Goal: Task Accomplishment & Management: Use online tool/utility

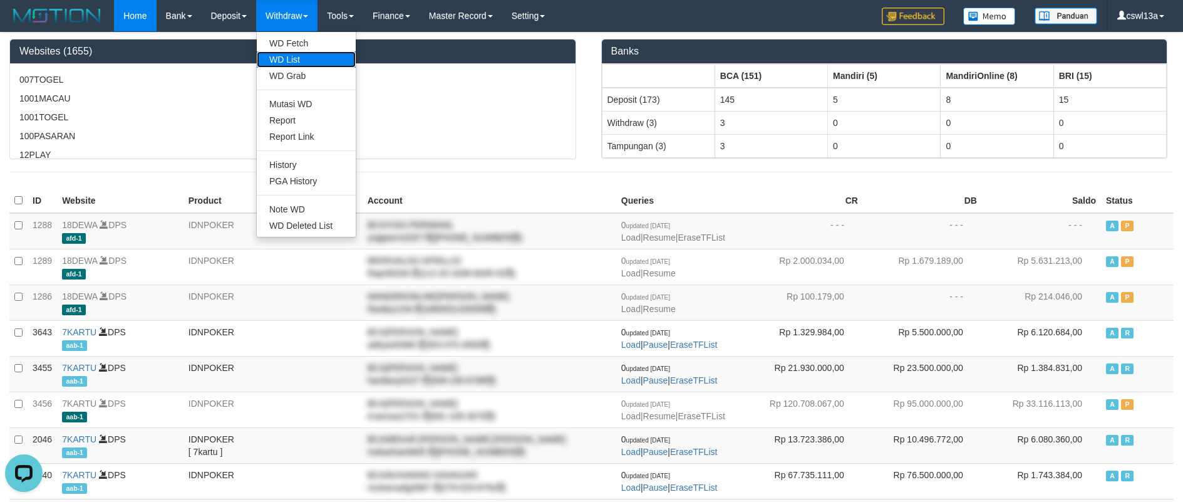
click at [282, 57] on link "WD List" at bounding box center [306, 59] width 99 height 16
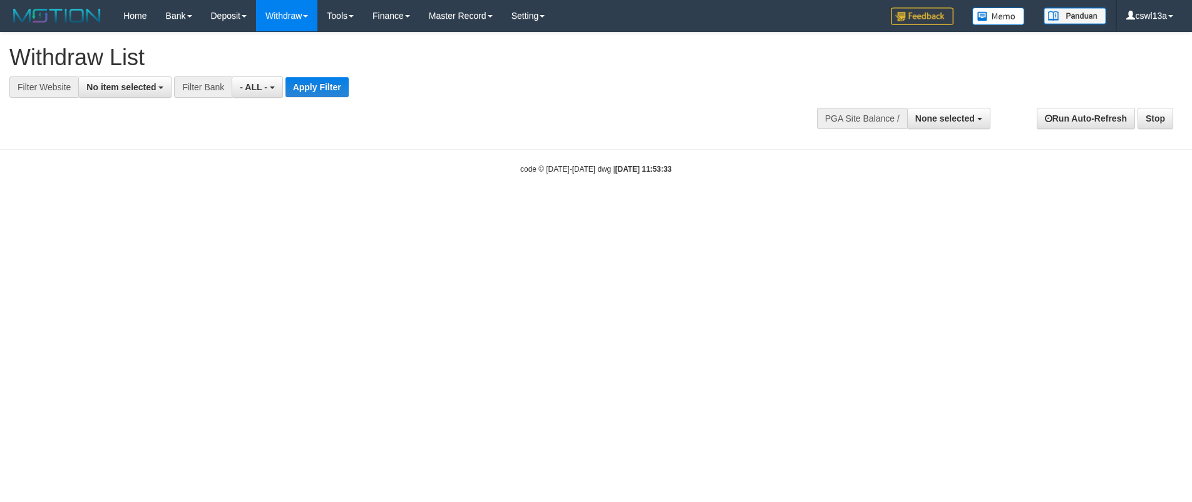
select select
click at [140, 96] on button "No item selected" at bounding box center [124, 86] width 93 height 21
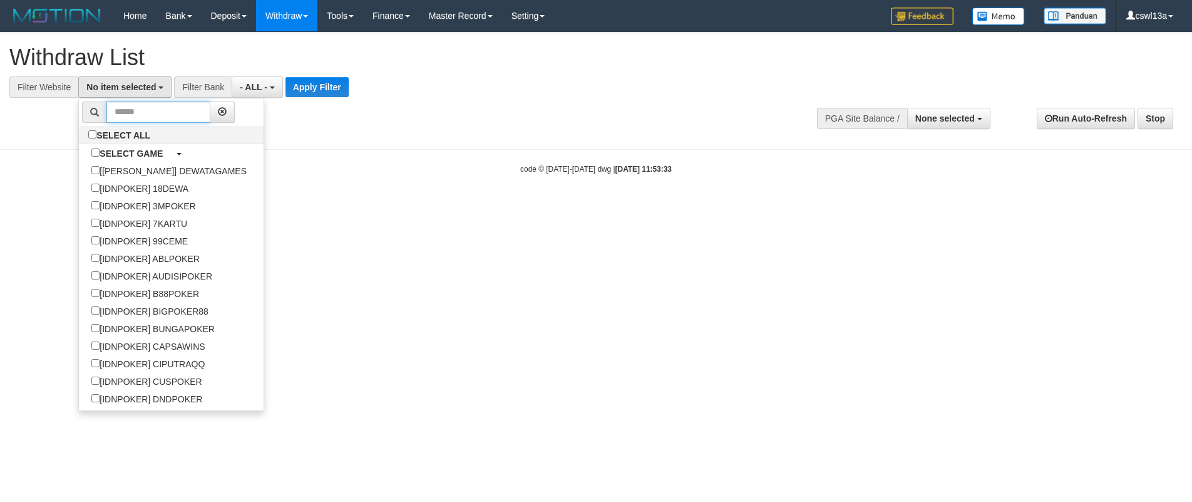
click at [144, 105] on input "text" at bounding box center [158, 111] width 104 height 21
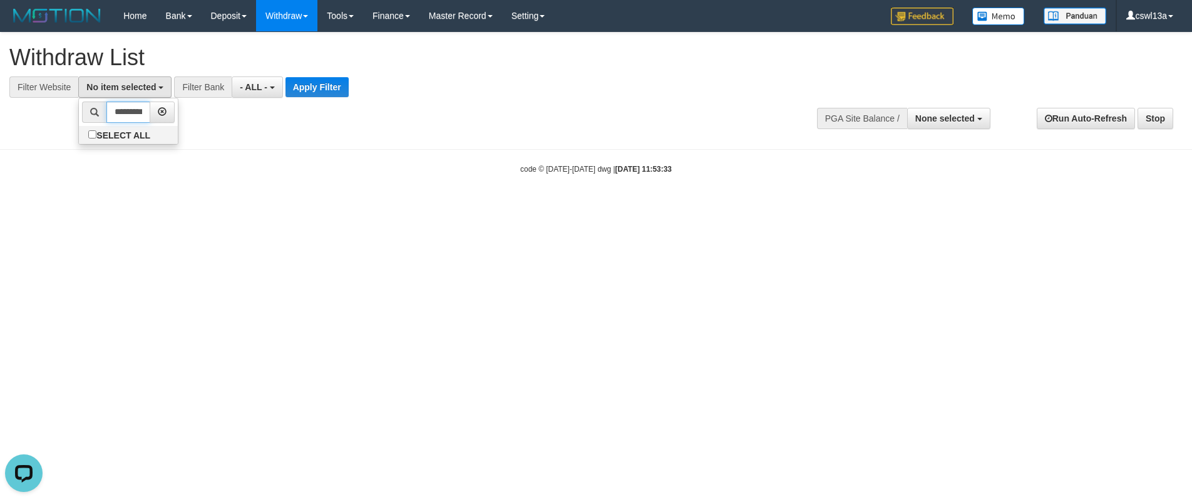
click at [118, 115] on input "*********" at bounding box center [128, 111] width 44 height 21
type input "**********"
drag, startPoint x: 173, startPoint y: 170, endPoint x: 197, endPoint y: 162, distance: 25.4
click at [173, 170] on label "[ITOTO] RAJABANDOT" at bounding box center [142, 171] width 126 height 18
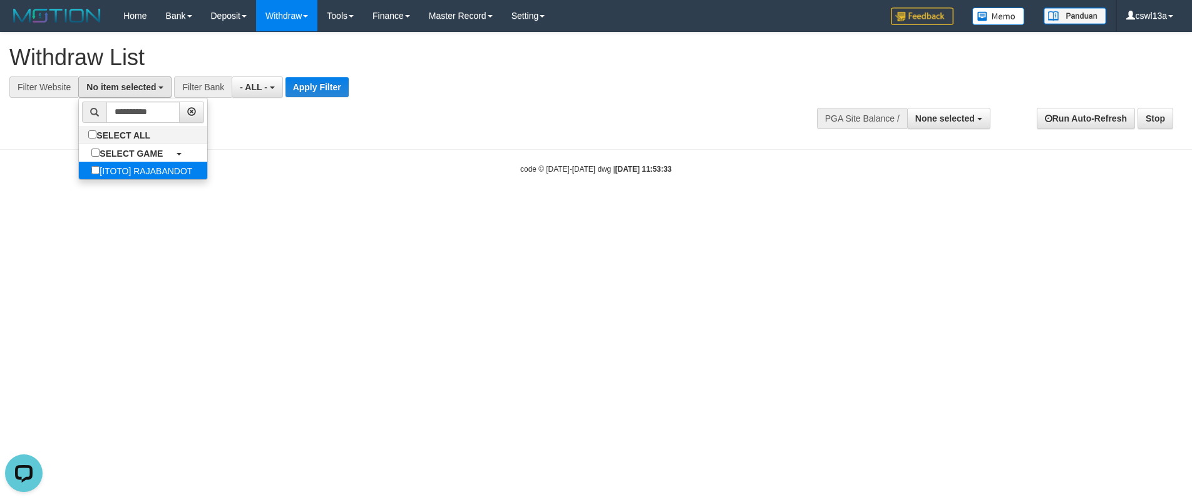
select select "***"
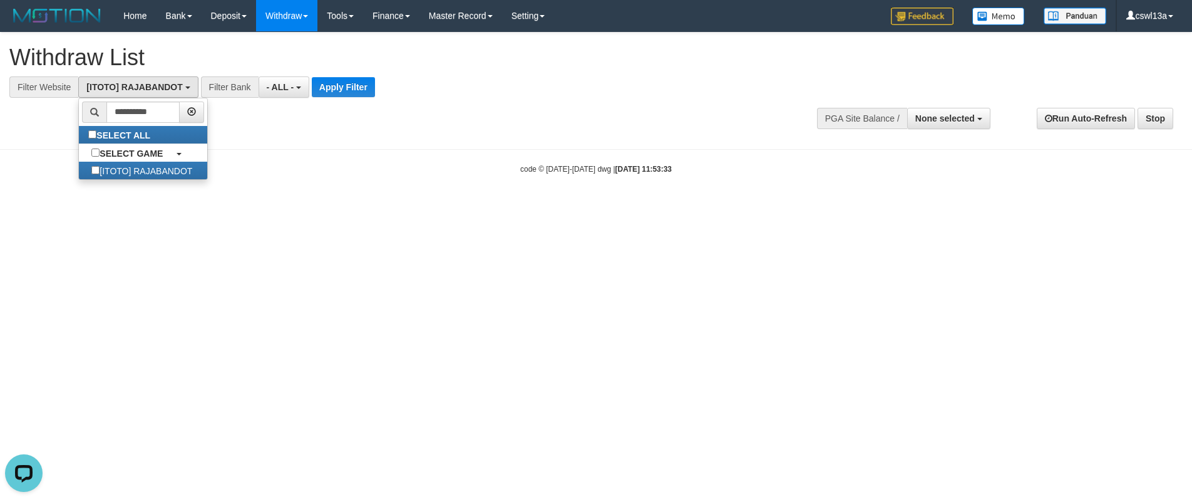
click at [339, 106] on div "**********" at bounding box center [596, 85] width 1192 height 104
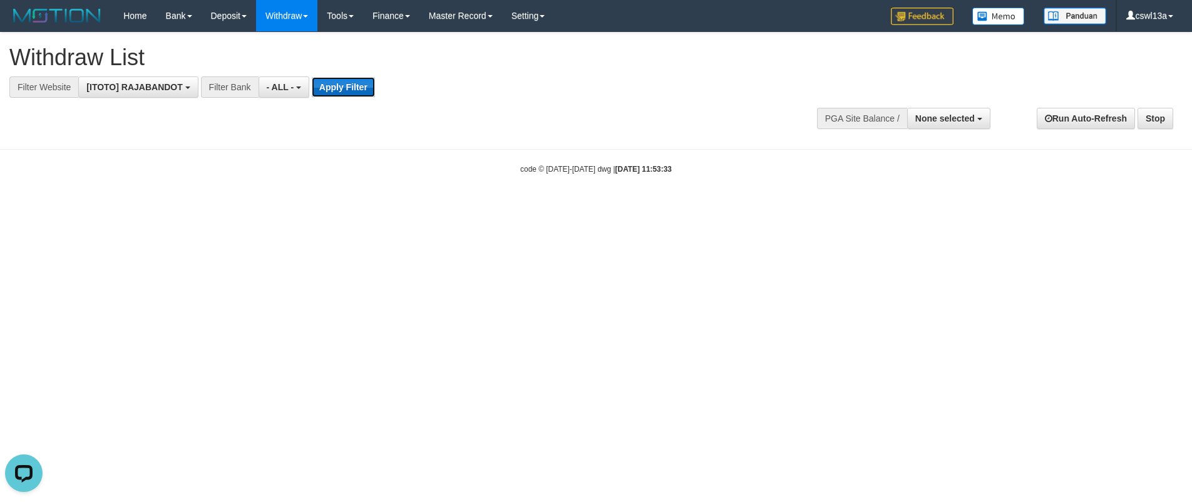
click at [366, 83] on button "Apply Filter" at bounding box center [343, 87] width 63 height 20
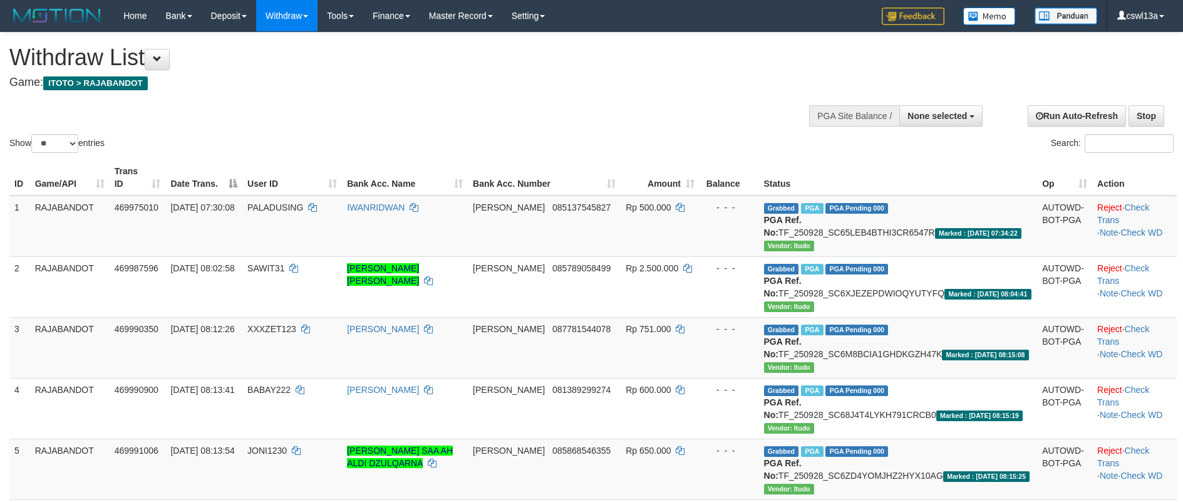
select select
select select "**"
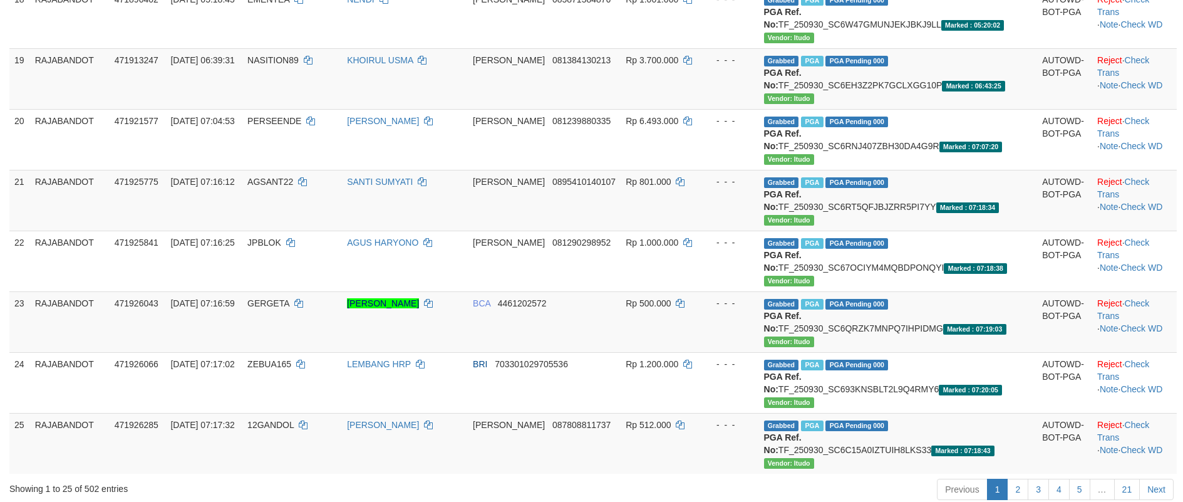
scroll to position [1461, 0]
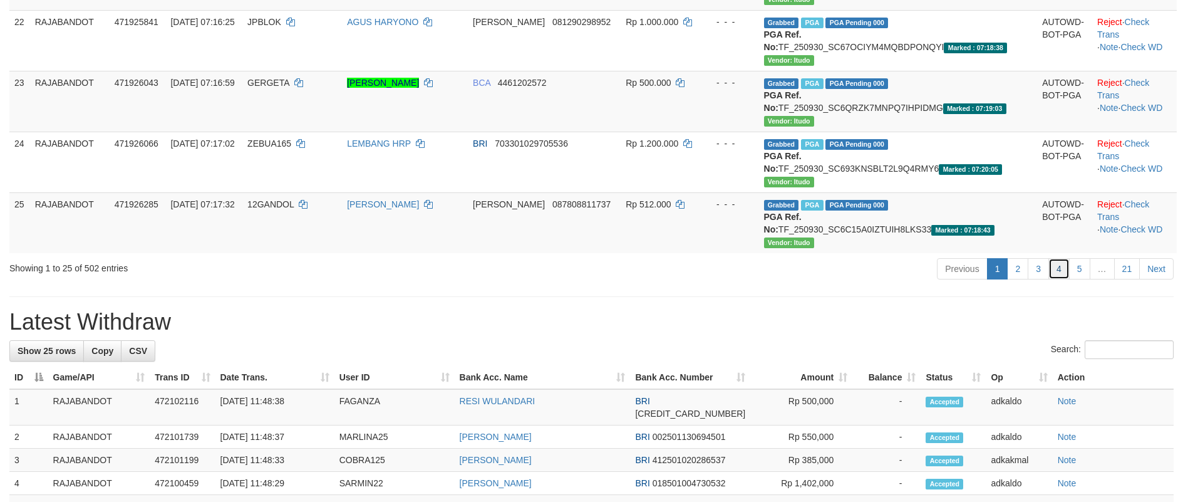
click at [1068, 258] on link "4" at bounding box center [1058, 268] width 21 height 21
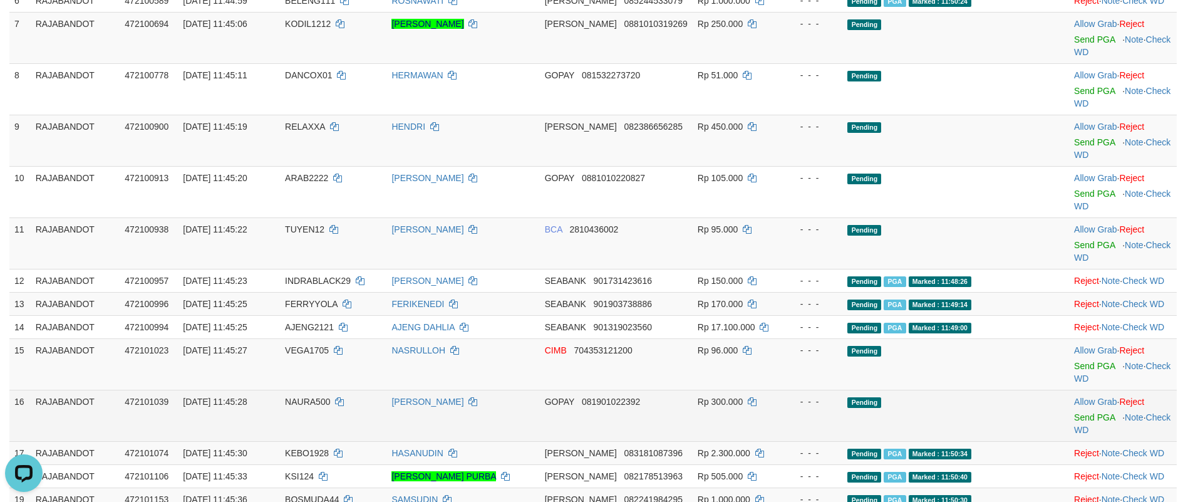
scroll to position [418, 0]
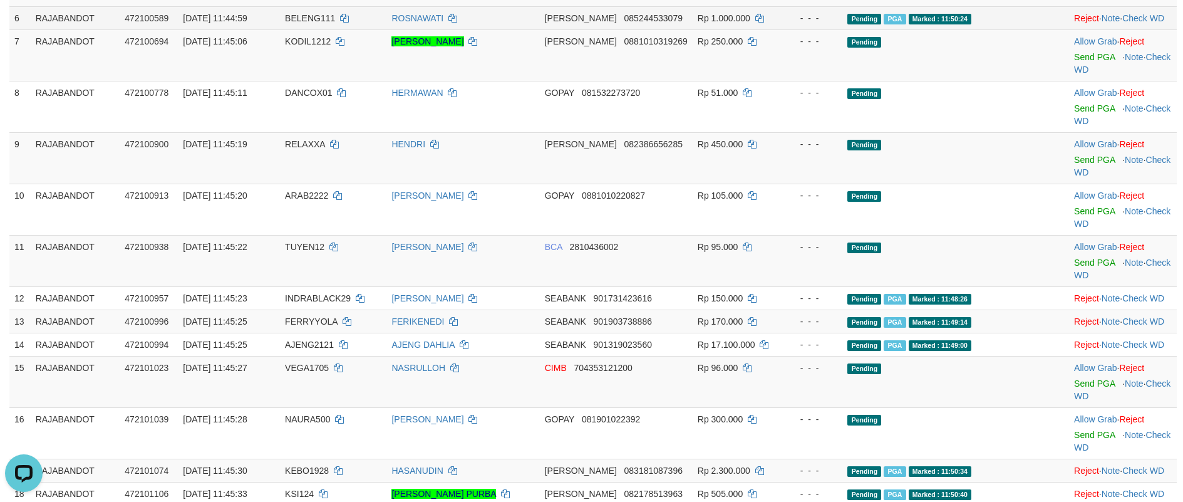
click at [919, 29] on td "Pending PGA Marked : 11:50:24" at bounding box center [927, 17] width 170 height 23
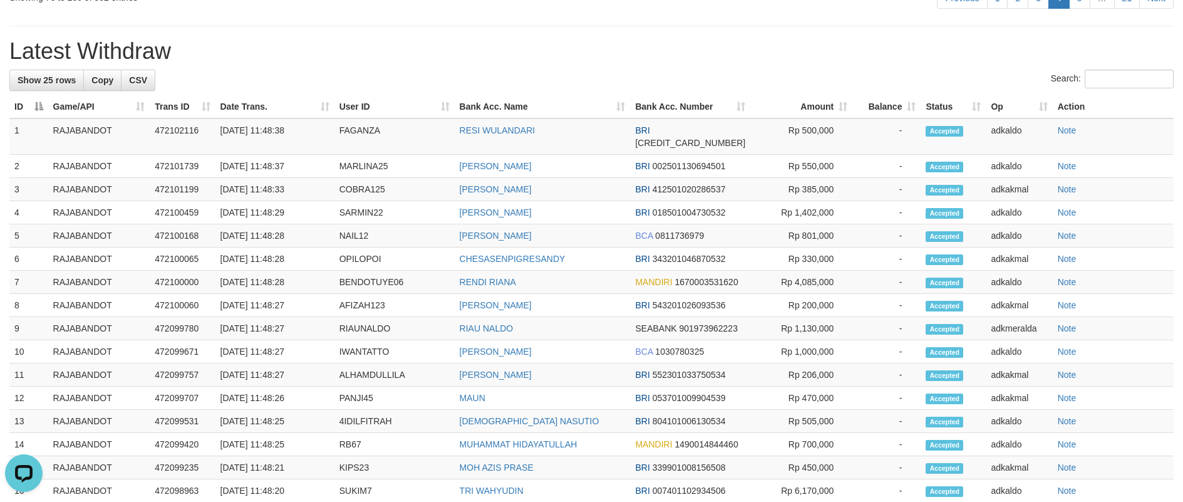
scroll to position [1357, 0]
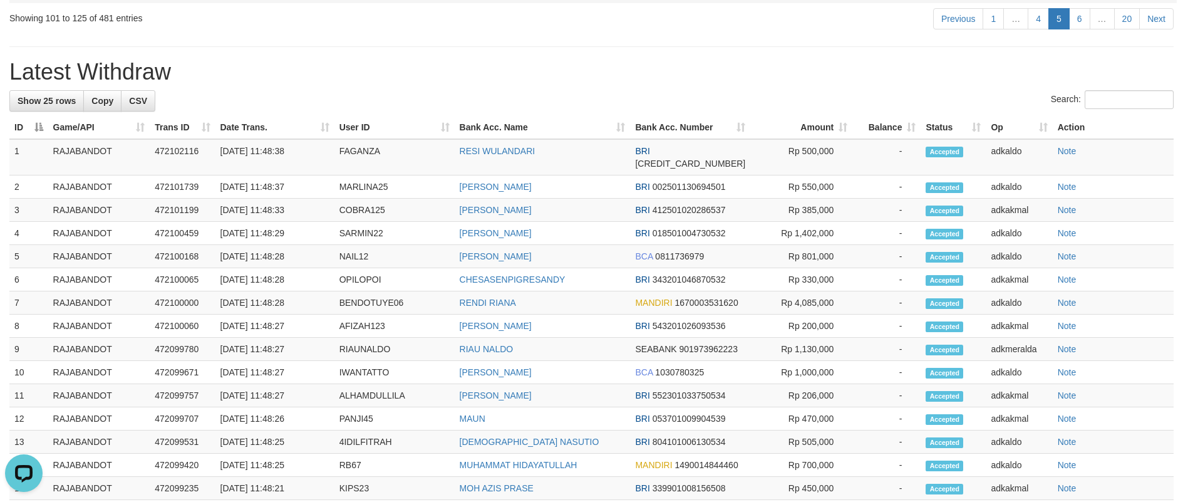
scroll to position [1252, 0]
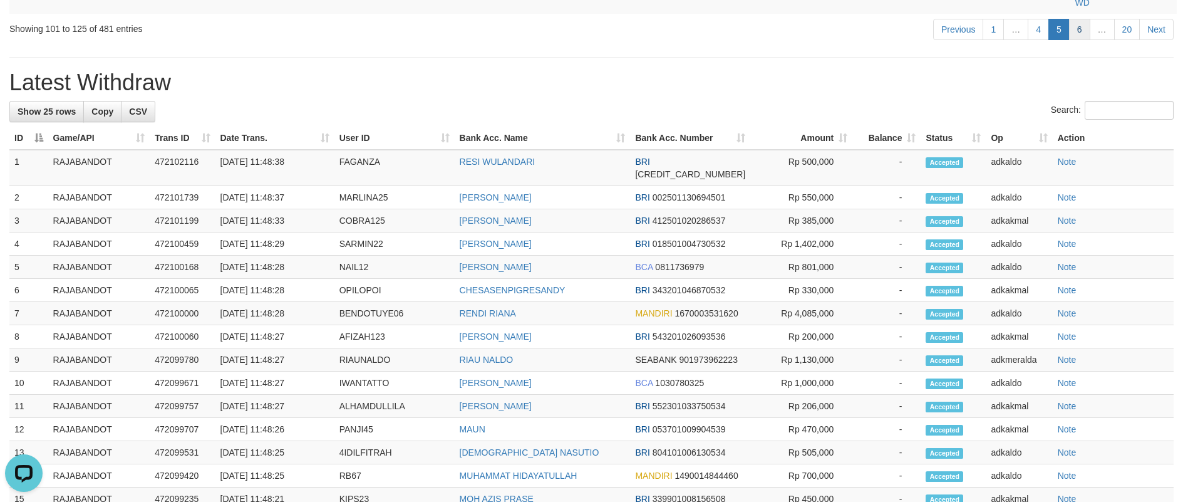
click at [1071, 40] on link "6" at bounding box center [1079, 29] width 21 height 21
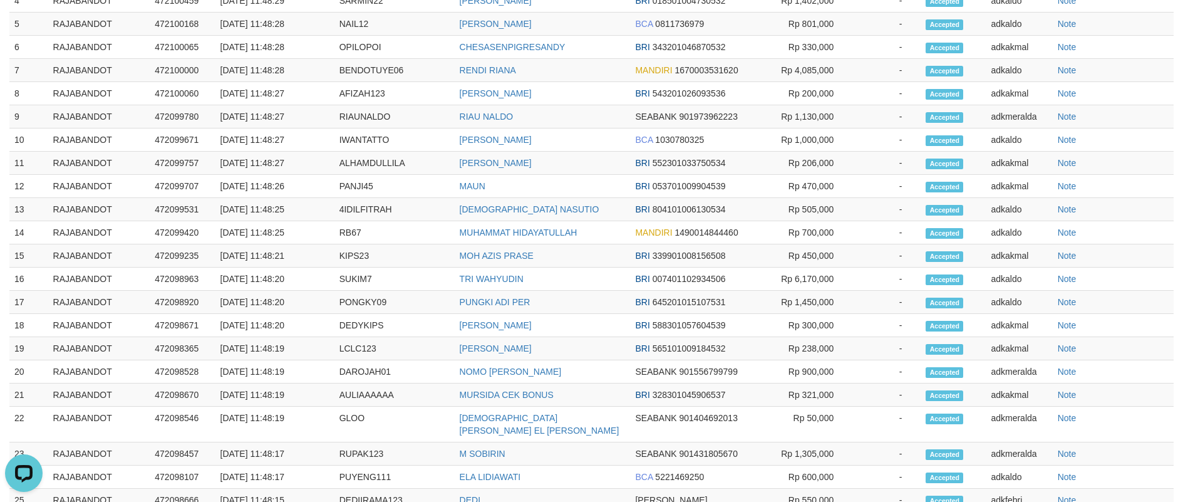
scroll to position [1527, 0]
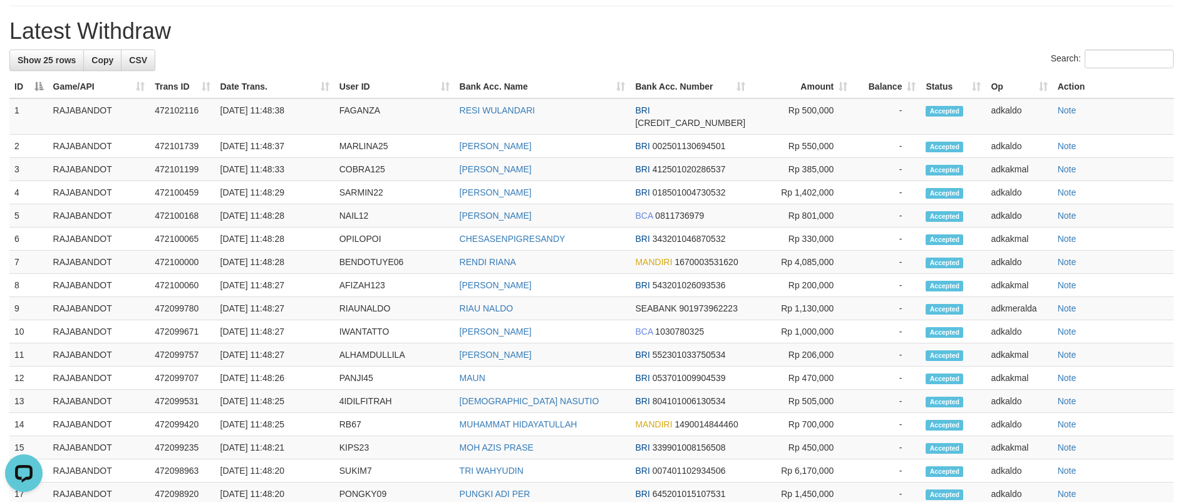
scroll to position [1461, 0]
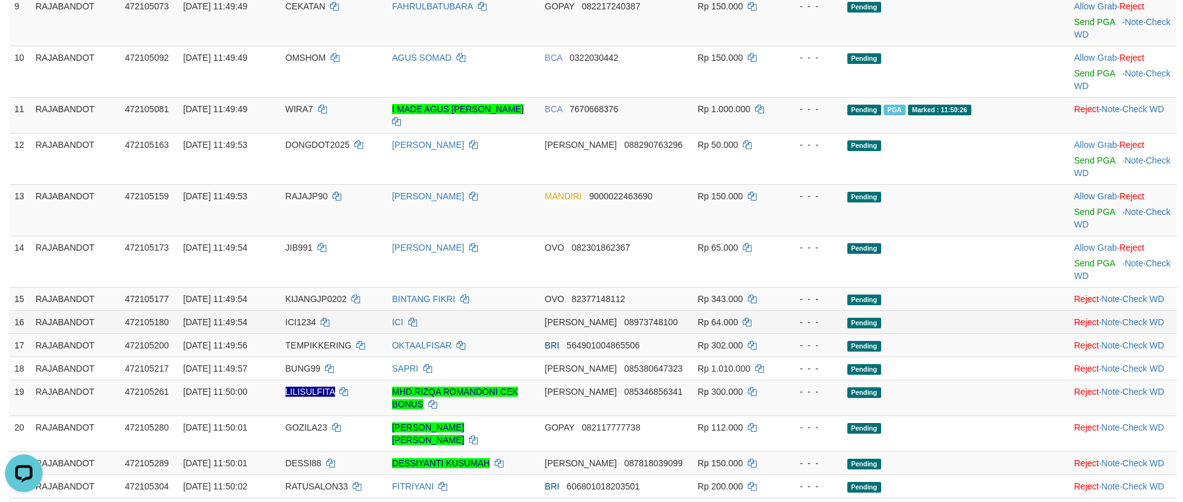
scroll to position [1029, 0]
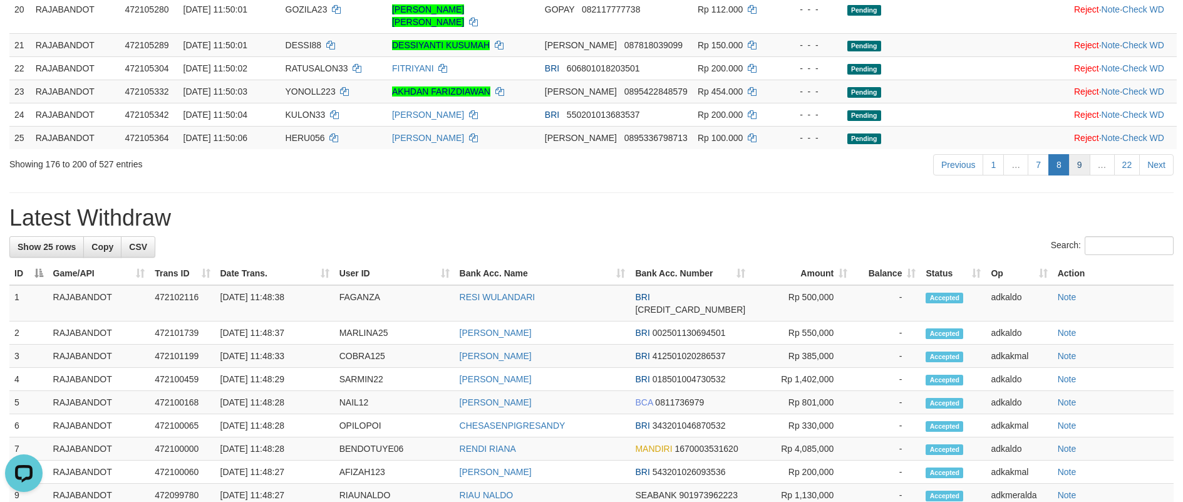
click at [1078, 175] on link "9" at bounding box center [1079, 164] width 21 height 21
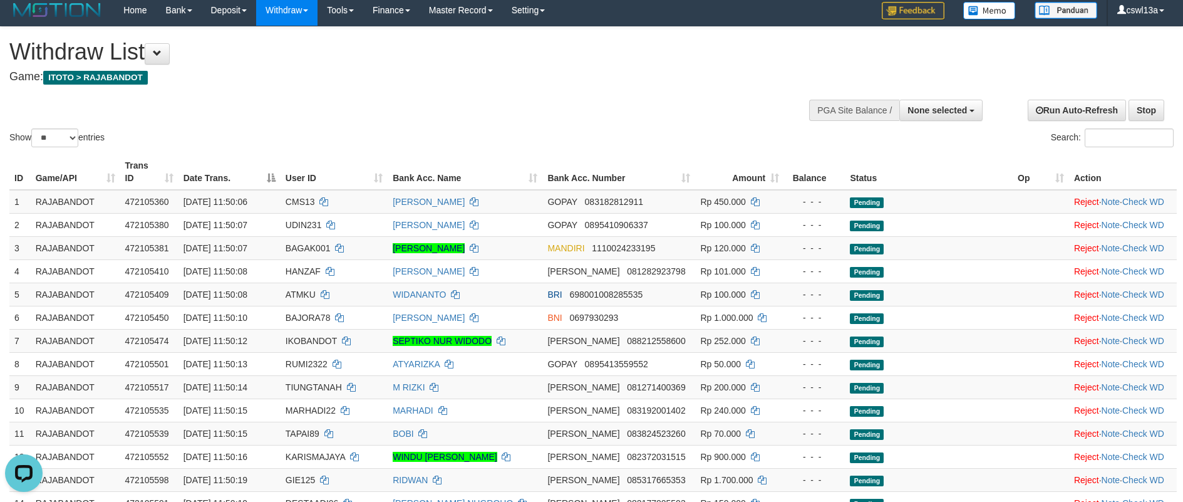
scroll to position [0, 0]
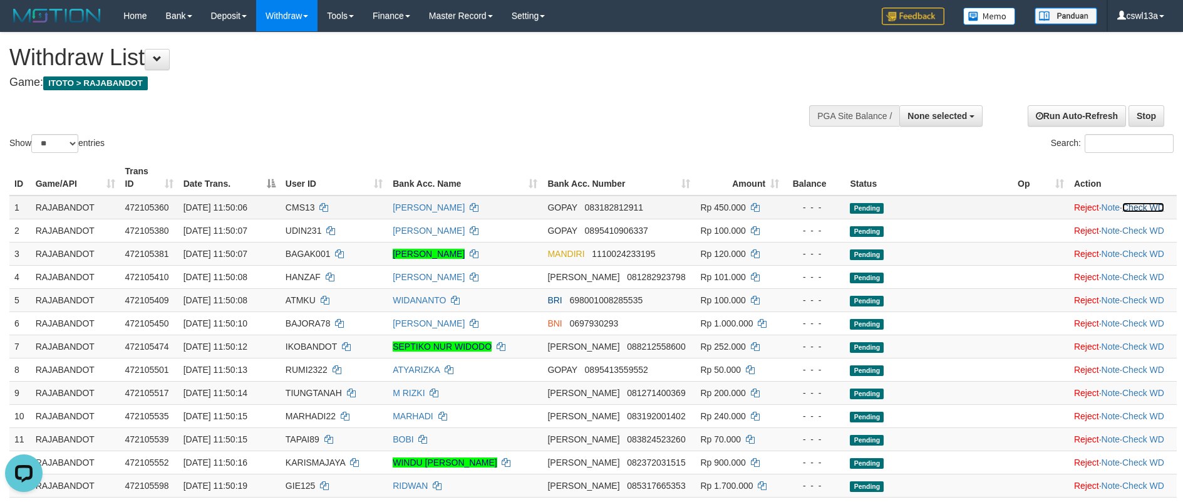
click at [1153, 202] on link "Check WD" at bounding box center [1143, 207] width 42 height 10
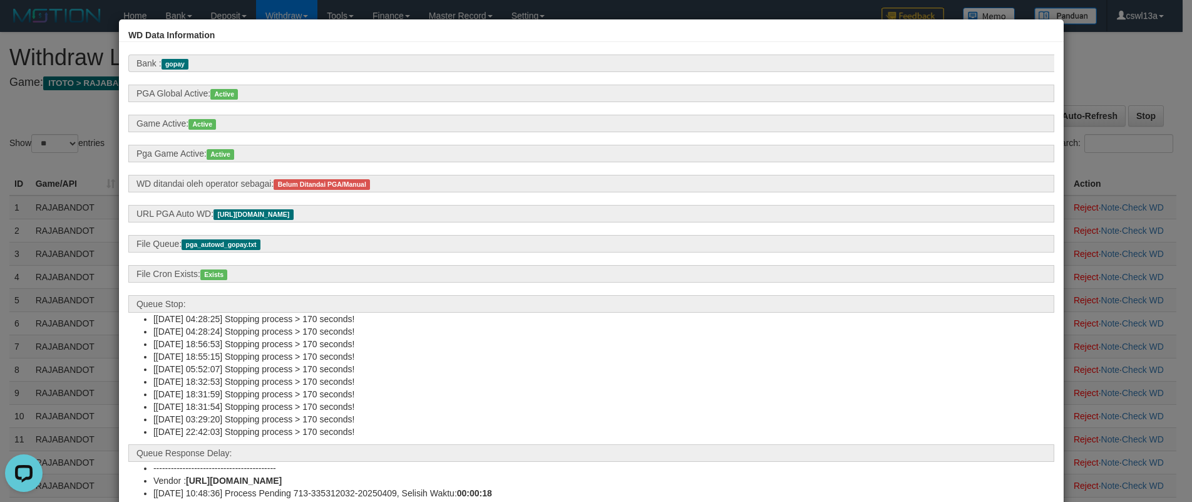
click at [1093, 75] on div "WD Data Information Bank : gopay PGA Global Active: Active Game Active: Active …" at bounding box center [596, 251] width 1192 height 502
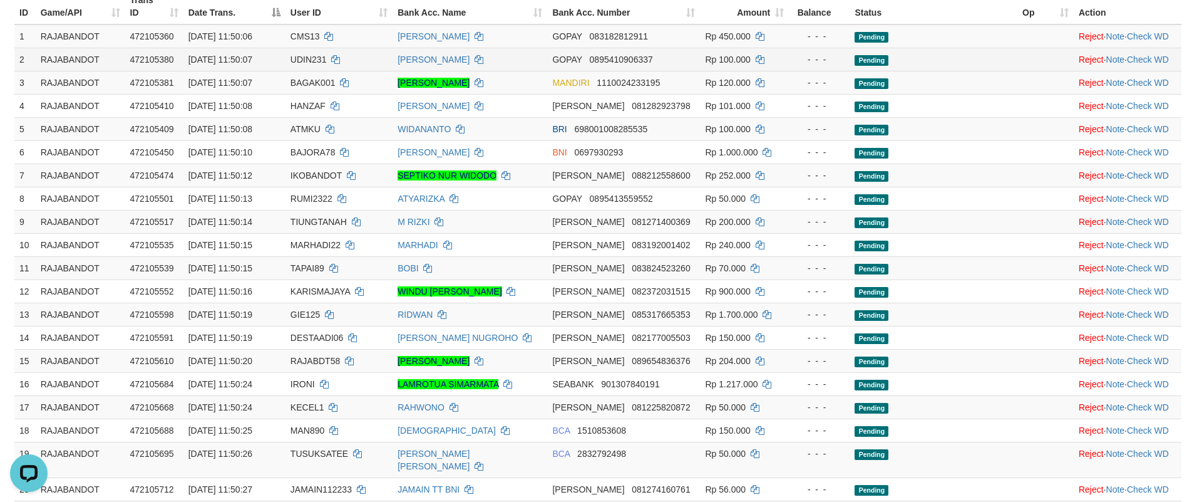
scroll to position [313, 0]
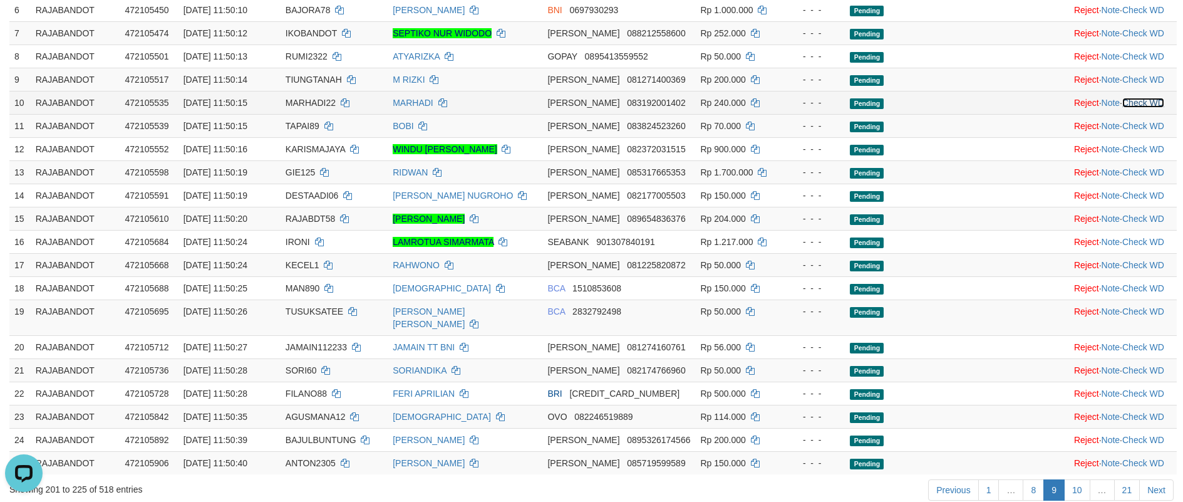
click at [1143, 108] on link "Check WD" at bounding box center [1143, 103] width 42 height 10
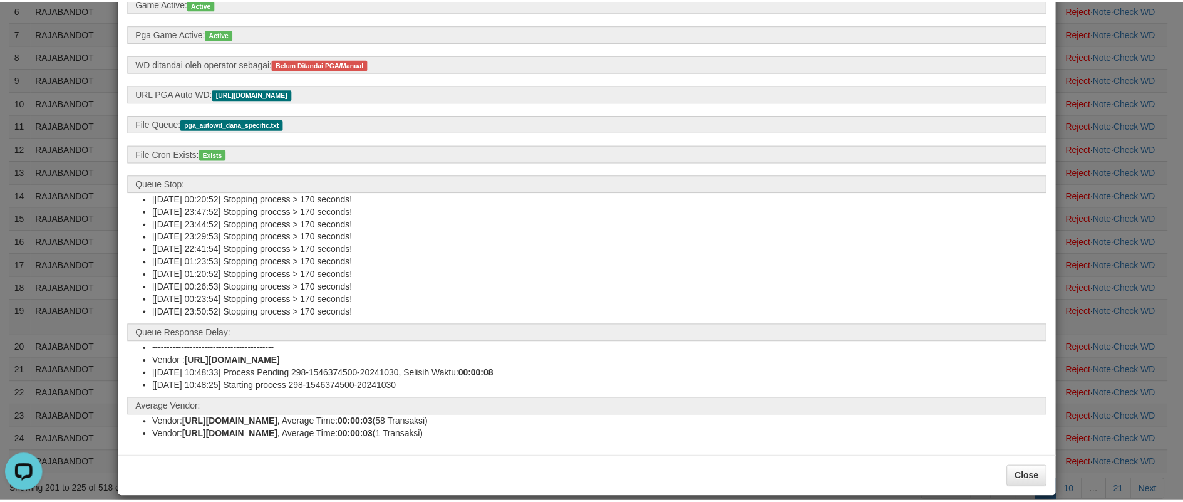
scroll to position [135, 0]
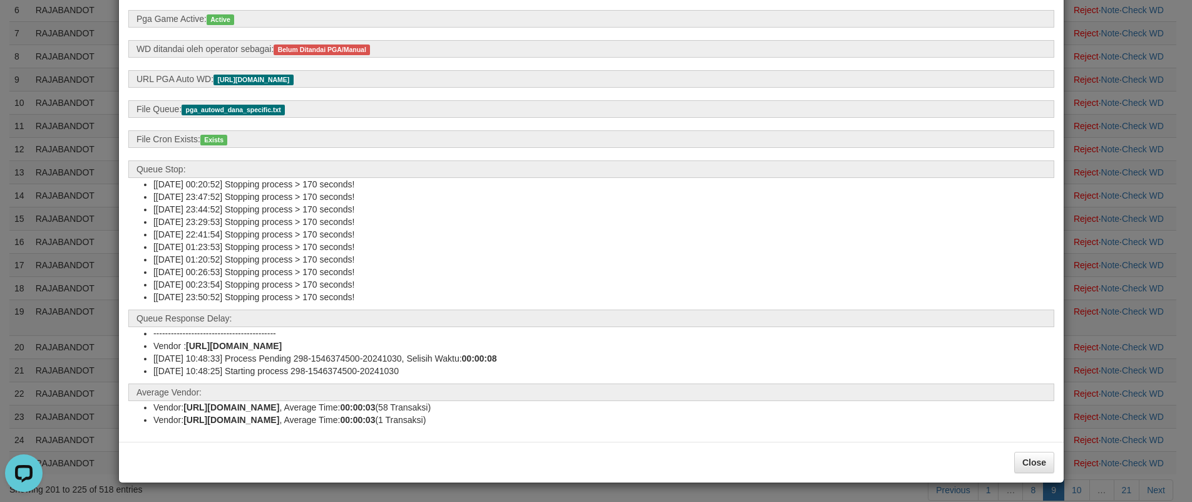
click at [882, 207] on li "[[DATE] 23:44:52] Stopping process > 170 seconds!" at bounding box center [603, 209] width 901 height 13
click at [76, 234] on div "WD Data Information Bank : [PERSON_NAME] PGA Global Active: Active Game Active:…" at bounding box center [596, 251] width 1192 height 502
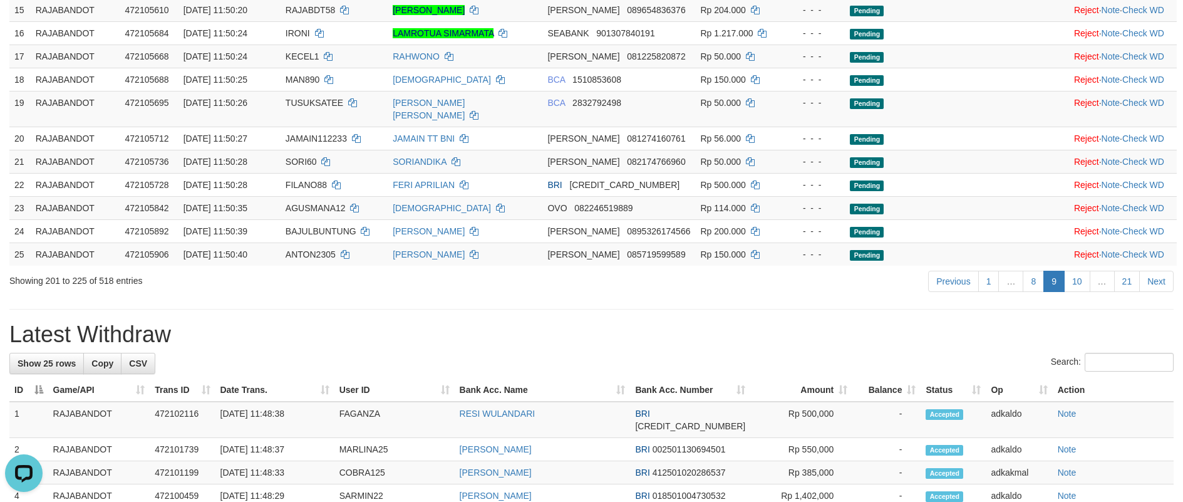
scroll to position [731, 0]
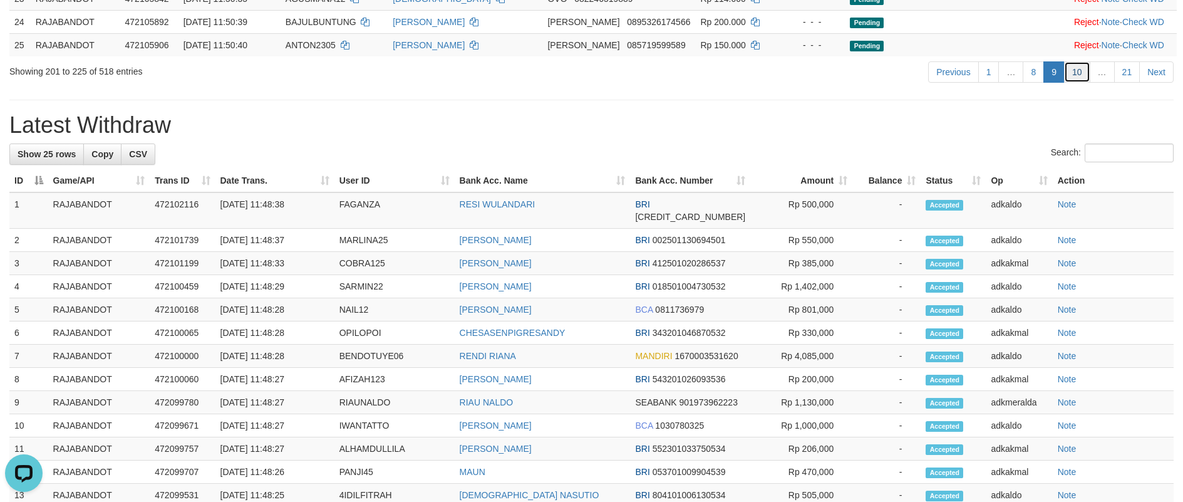
click at [1082, 83] on link "10" at bounding box center [1077, 71] width 26 height 21
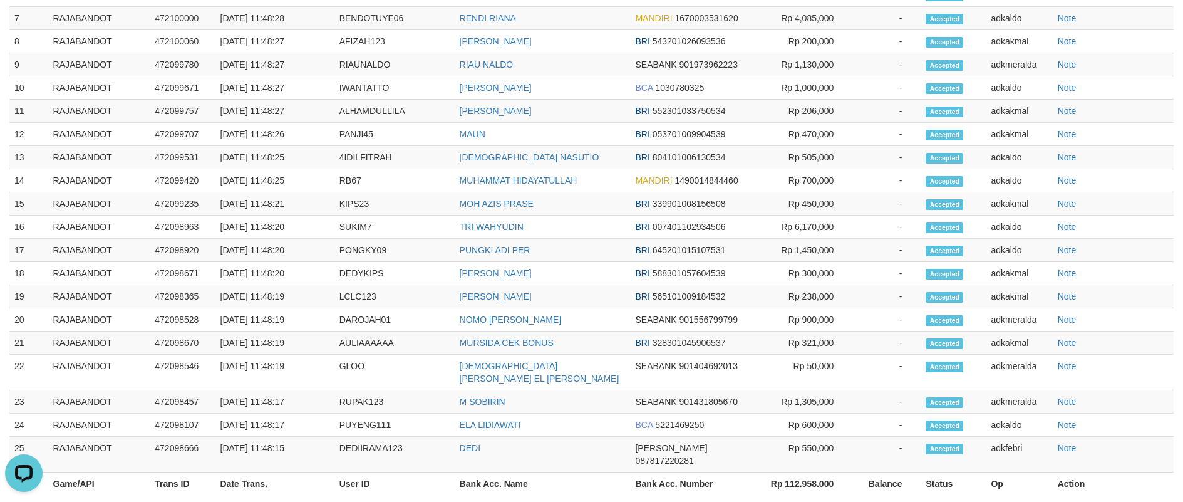
scroll to position [939, 0]
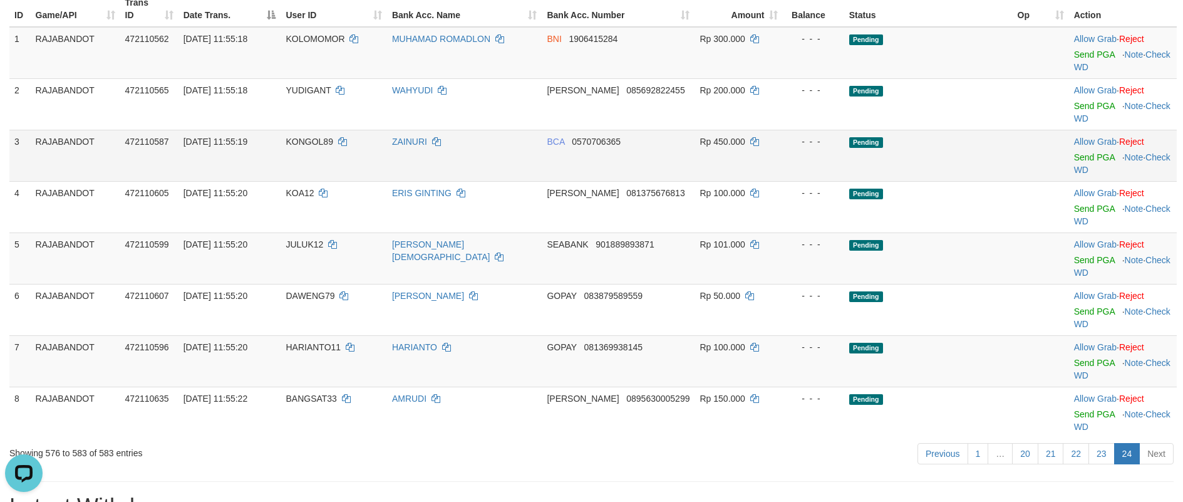
scroll to position [418, 0]
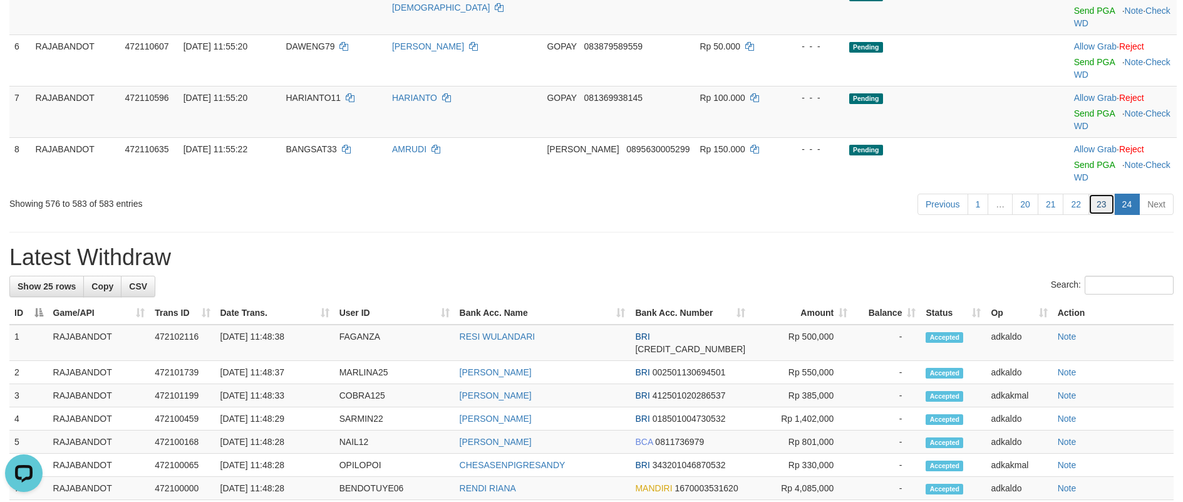
click at [1101, 215] on link "23" at bounding box center [1101, 203] width 26 height 21
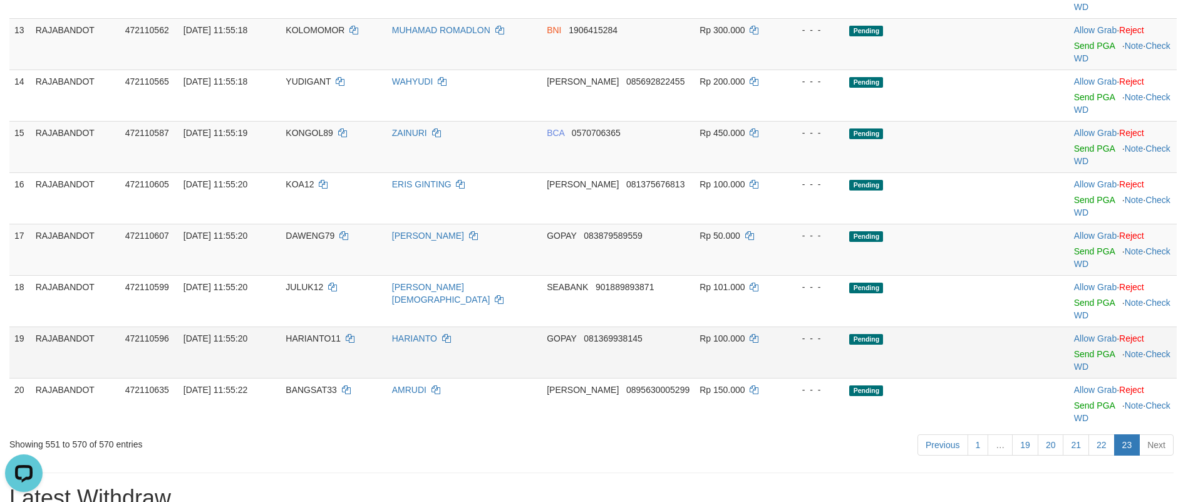
scroll to position [1044, 0]
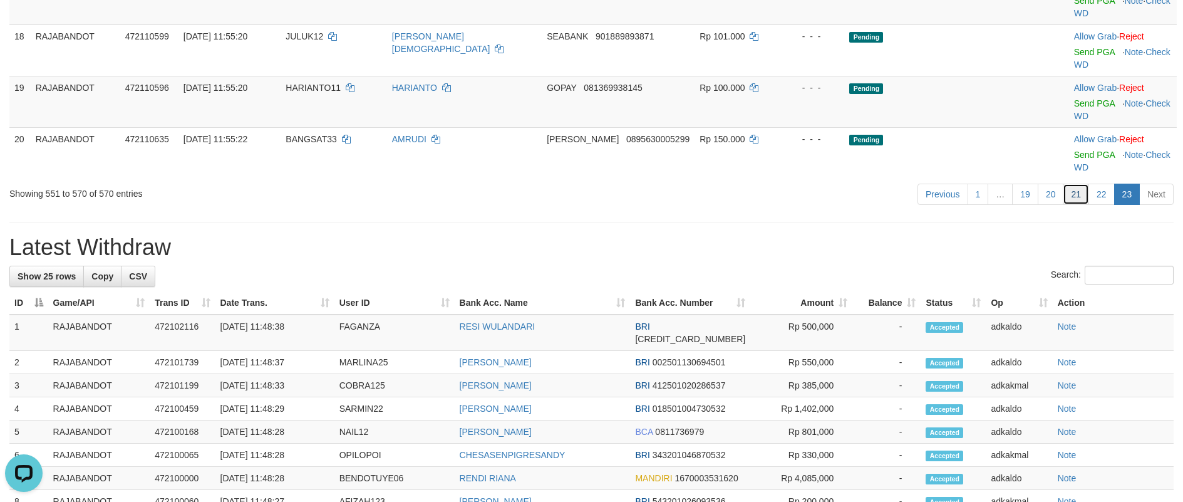
click at [1078, 205] on link "21" at bounding box center [1076, 193] width 26 height 21
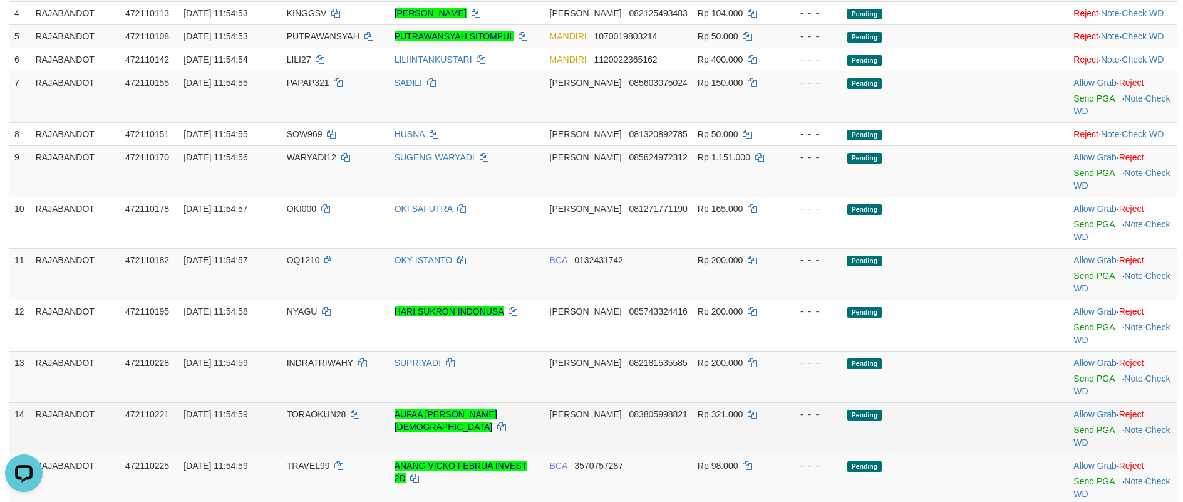
scroll to position [209, 0]
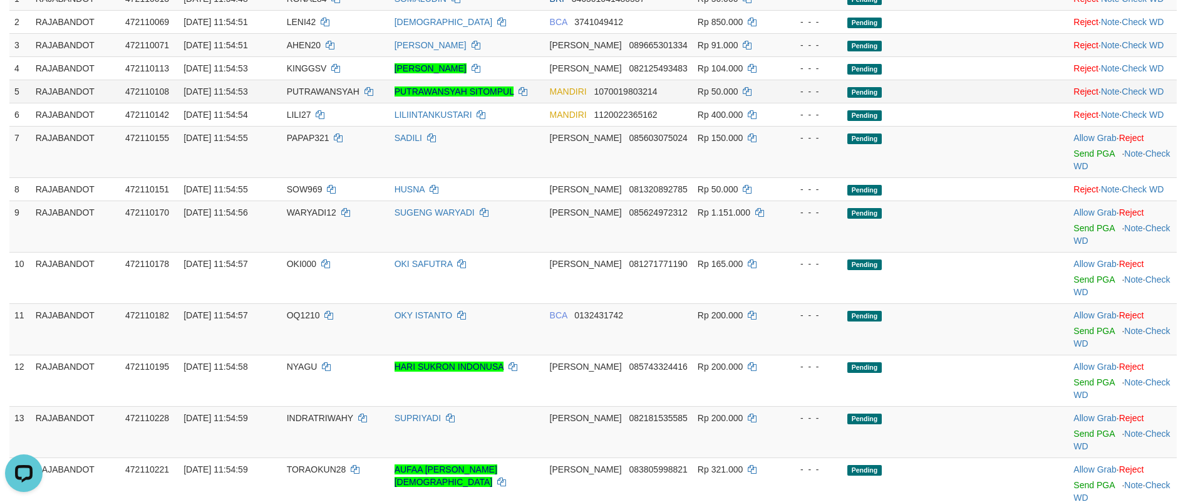
click at [87, 103] on td "RAJABANDOT" at bounding box center [76, 91] width 90 height 23
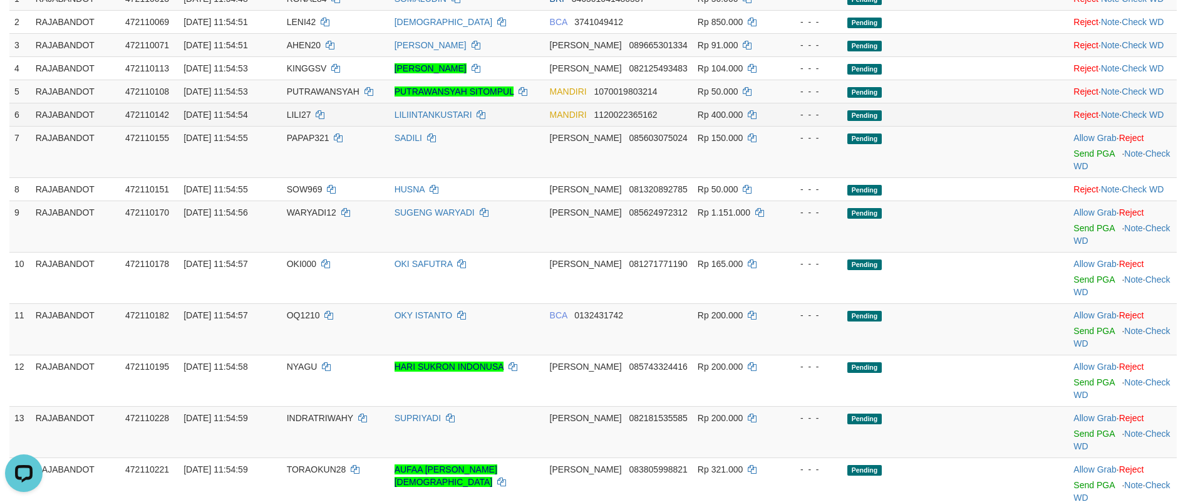
scroll to position [0, 0]
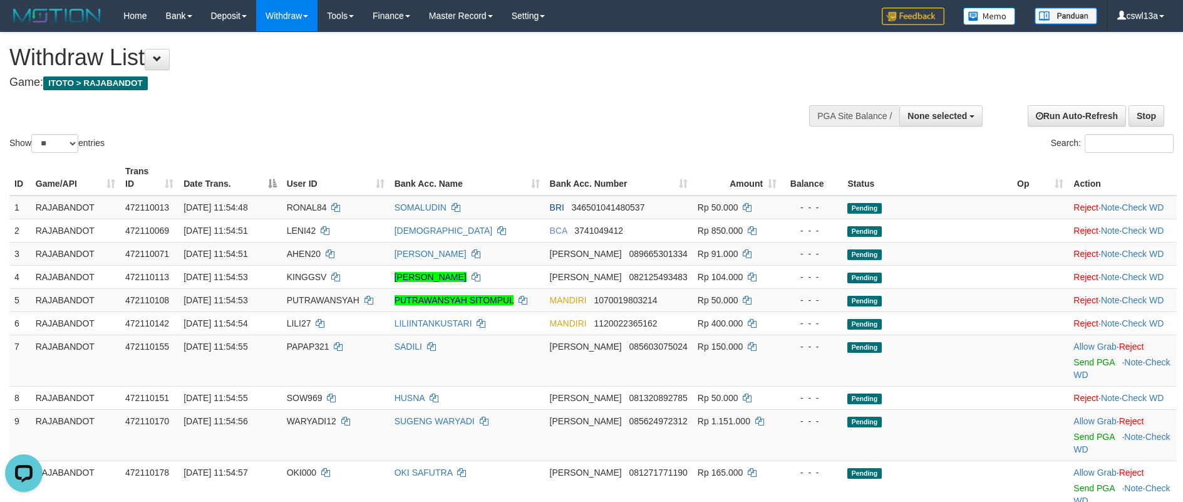
click at [279, 98] on div "Show ** ** ** *** entries Search:" at bounding box center [591, 94] width 1183 height 123
